Goal: Task Accomplishment & Management: Use online tool/utility

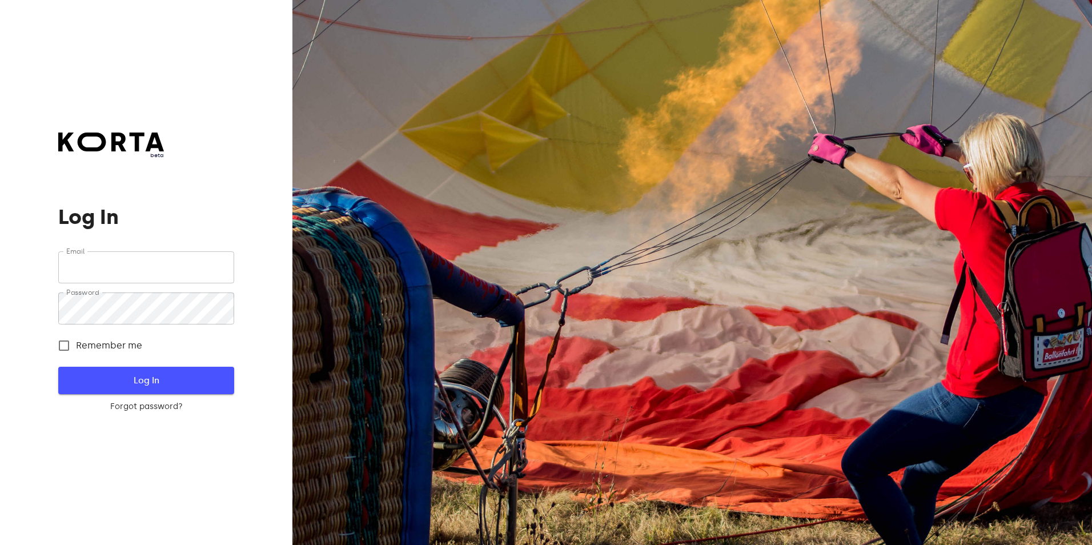
type input "[EMAIL_ADDRESS][DOMAIN_NAME]"
click at [183, 391] on button "Log In" at bounding box center [145, 380] width 175 height 27
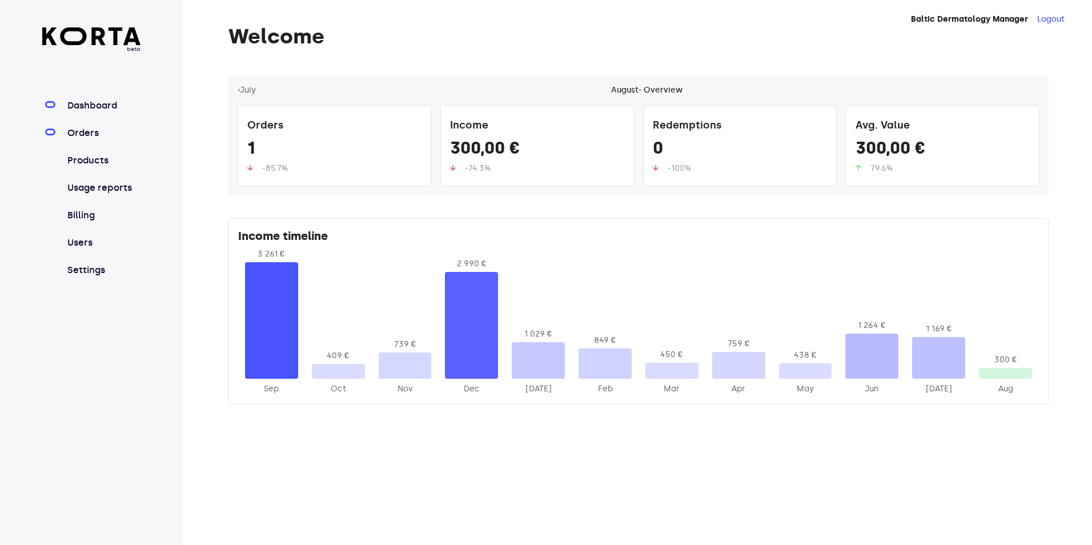
click at [77, 133] on link "Orders" at bounding box center [103, 133] width 76 height 14
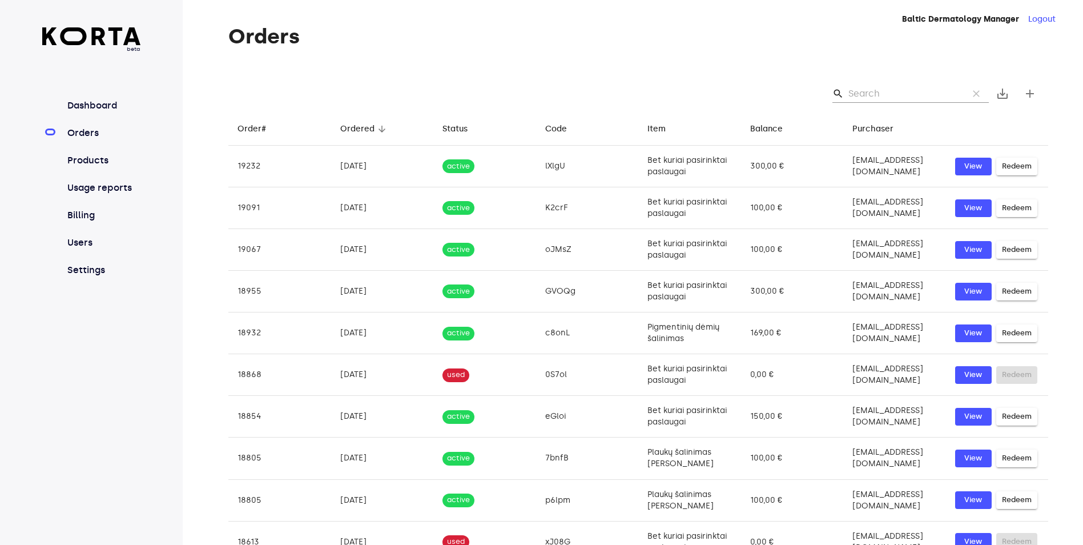
click at [883, 87] on input "Search" at bounding box center [904, 94] width 111 height 18
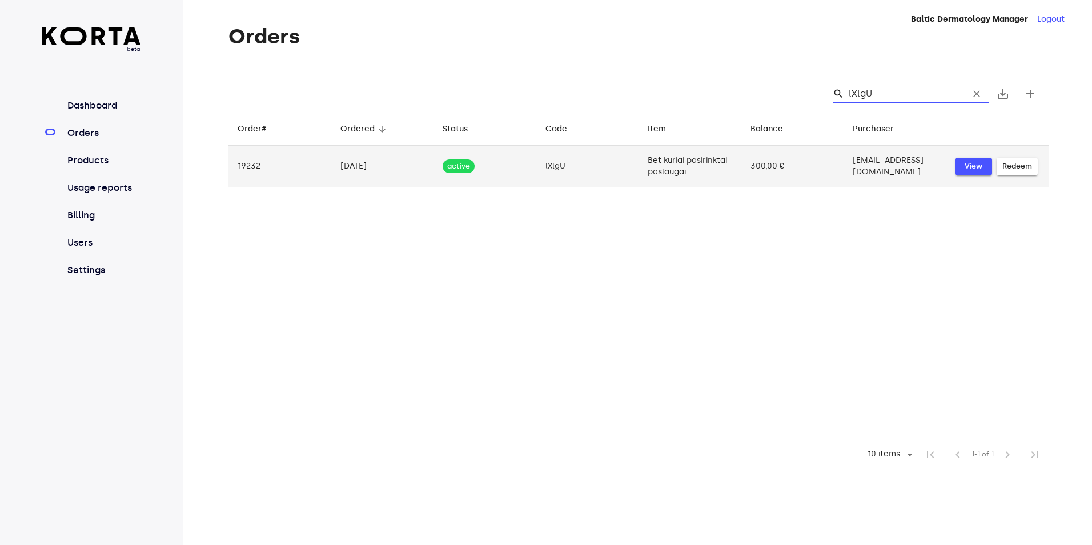
type input "lXlgU"
click at [974, 173] on span "View" at bounding box center [973, 166] width 25 height 13
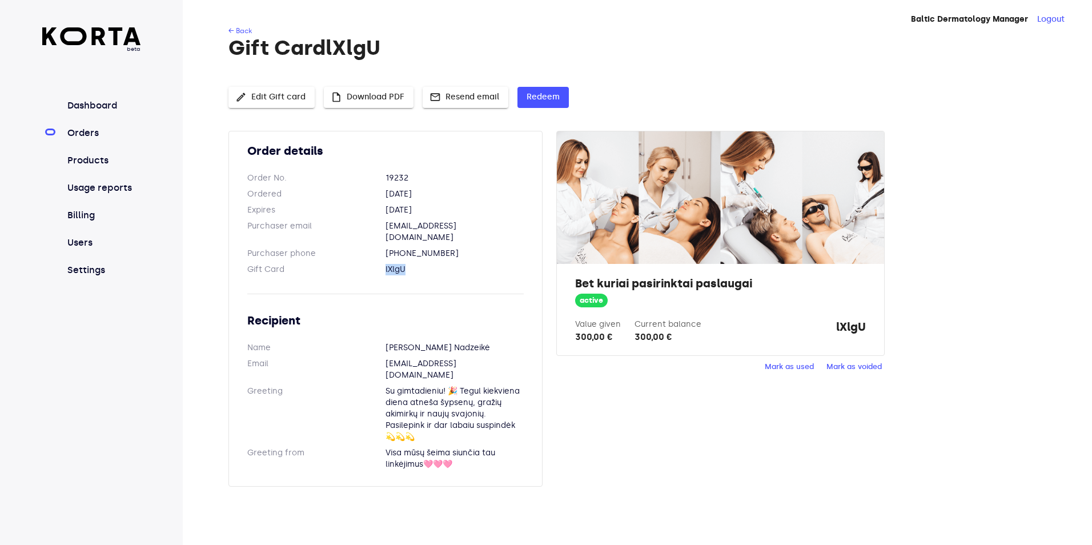
drag, startPoint x: 426, startPoint y: 256, endPoint x: 381, endPoint y: 255, distance: 44.6
click at [381, 264] on dl "Gift Card lXlgU" at bounding box center [385, 269] width 276 height 11
copy dl "lXlgU"
click at [532, 95] on span "Redeem" at bounding box center [543, 97] width 33 height 14
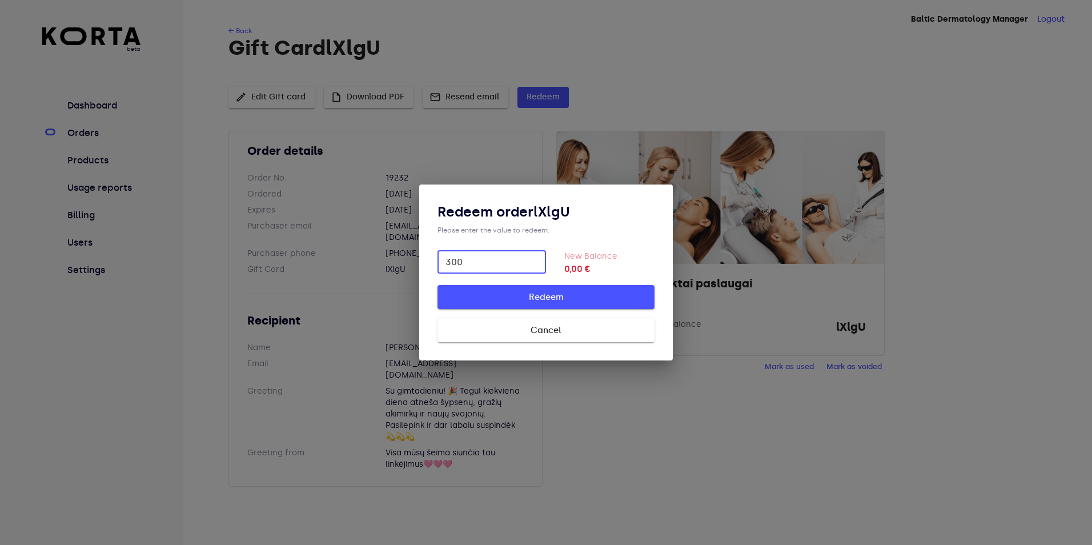
type input "300"
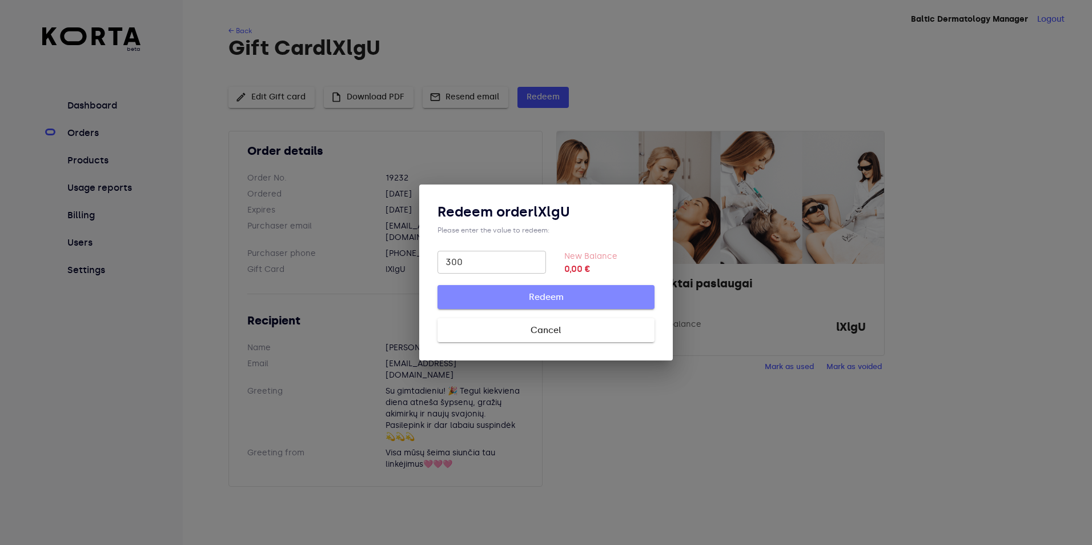
click at [590, 298] on span "Redeem" at bounding box center [546, 297] width 180 height 15
